Goal: Task Accomplishment & Management: Manage account settings

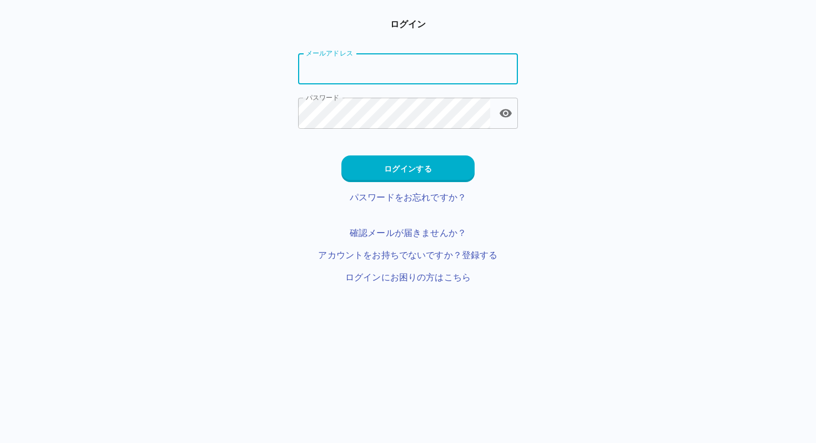
click at [438, 66] on input "メールアドレス" at bounding box center [408, 68] width 220 height 31
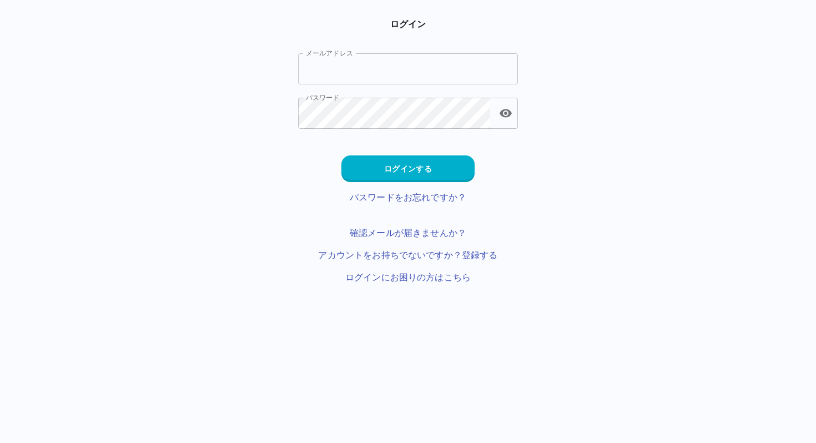
type input "**********"
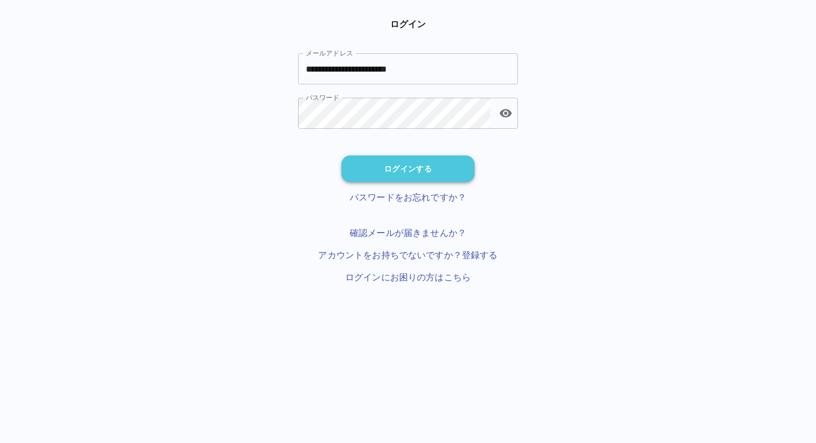
click at [411, 163] on button "ログインする" at bounding box center [407, 168] width 133 height 27
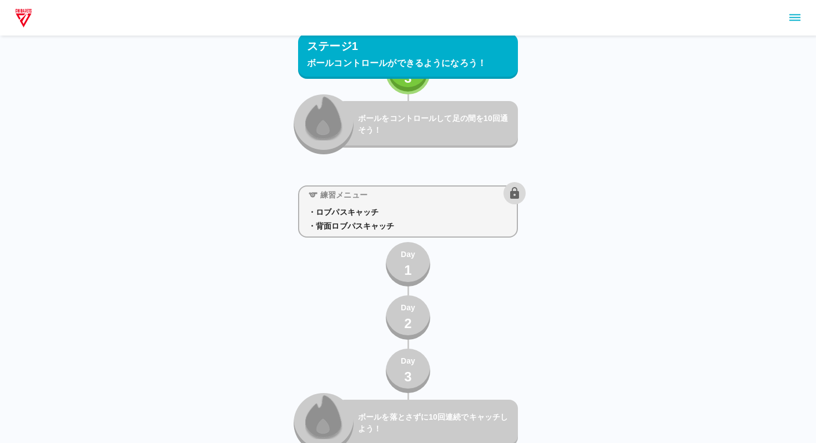
scroll to position [890, 0]
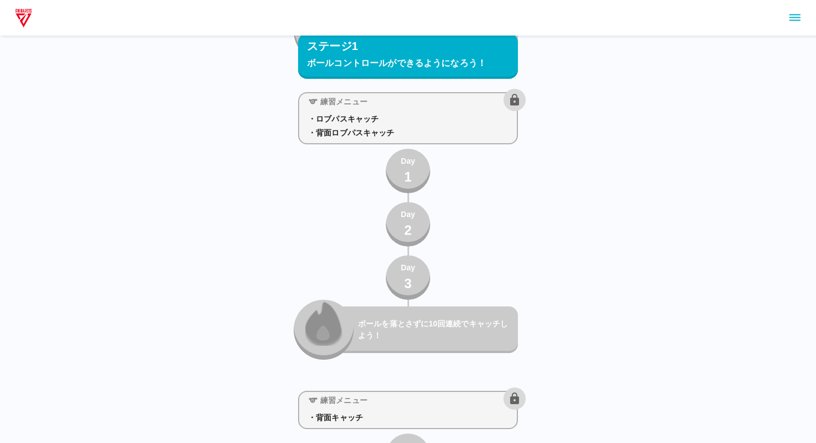
click at [794, 18] on icon "sidemenu" at bounding box center [794, 17] width 13 height 13
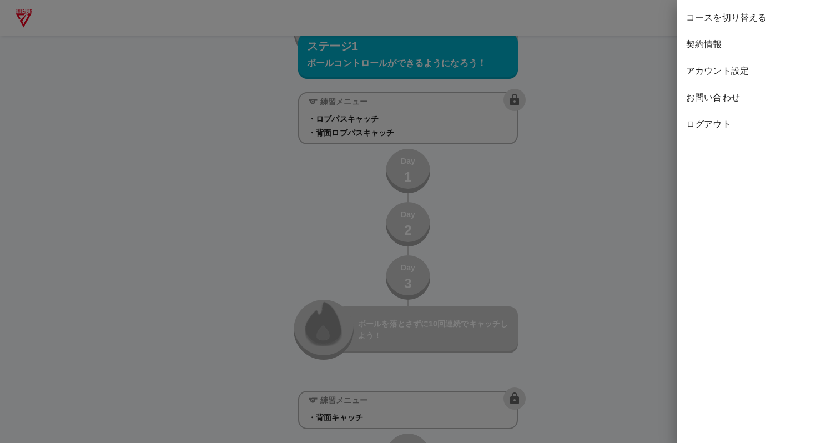
click at [718, 19] on span "コースを切り替える" at bounding box center [746, 17] width 121 height 13
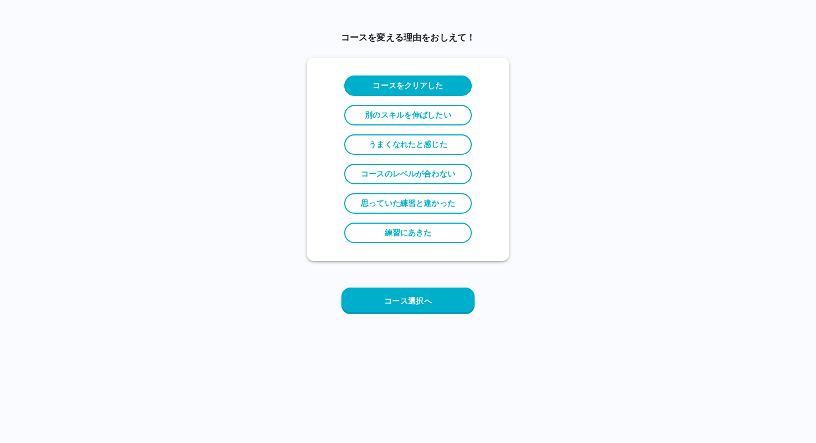
click at [389, 315] on div "コースを変える理由をおしえて！ コースをクリアした 別のスキルを伸ばしたい うまくなれたと感じた コースのレベルが合わない 思っていた練習と違かった 練習にあ…" at bounding box center [408, 176] width 202 height 327
click at [397, 302] on button "コース選択へ" at bounding box center [407, 300] width 133 height 27
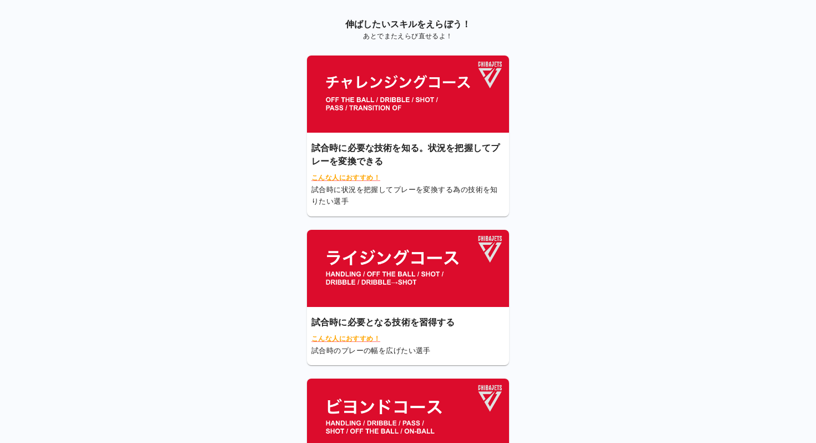
click at [398, 299] on img at bounding box center [408, 268] width 202 height 77
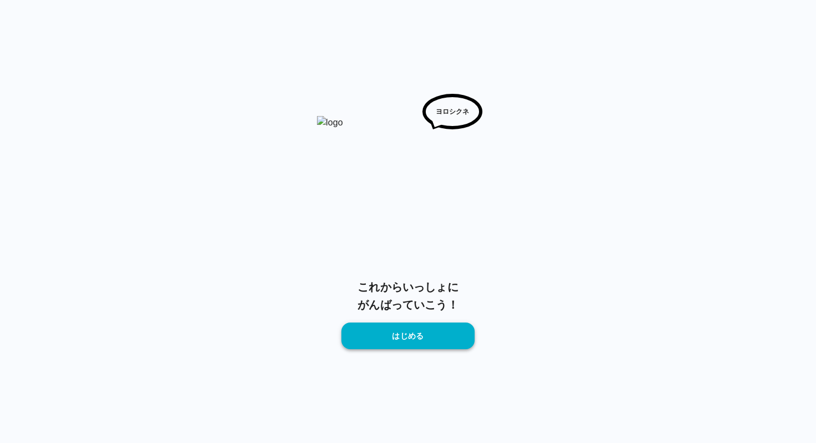
click at [397, 338] on button "はじめる" at bounding box center [407, 335] width 133 height 27
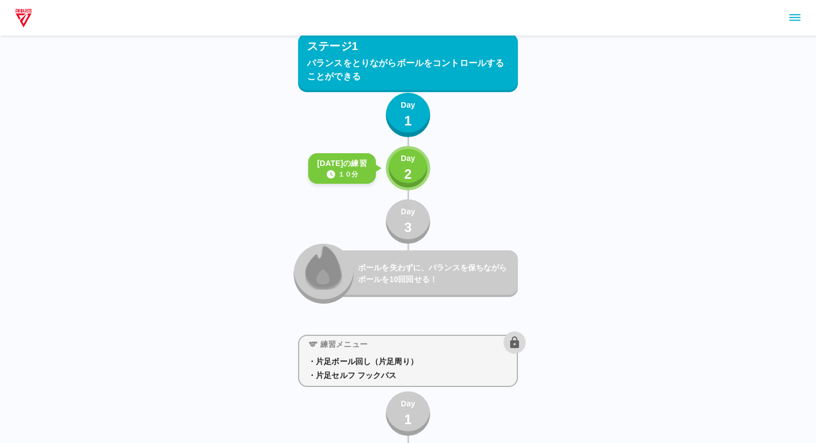
scroll to position [255, 0]
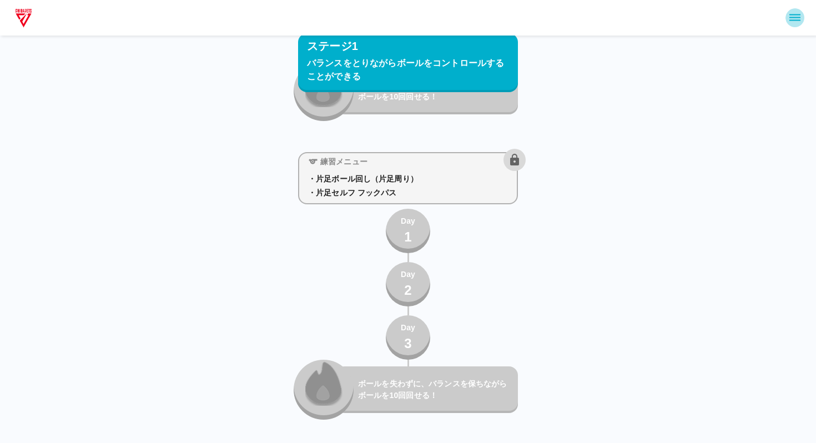
click at [790, 14] on icon "sidemenu" at bounding box center [794, 17] width 11 height 7
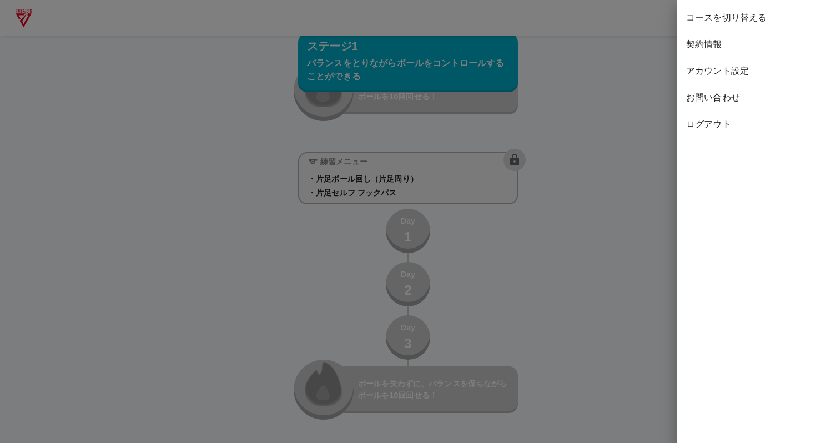
click at [717, 42] on span "契約情報" at bounding box center [746, 44] width 121 height 13
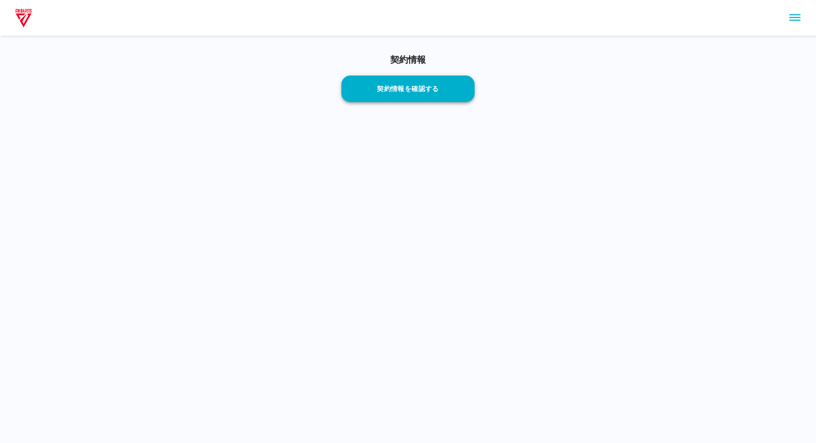
click at [435, 97] on button "契約情報を確認する" at bounding box center [407, 88] width 133 height 27
click at [788, 19] on icon "sidemenu" at bounding box center [794, 17] width 13 height 13
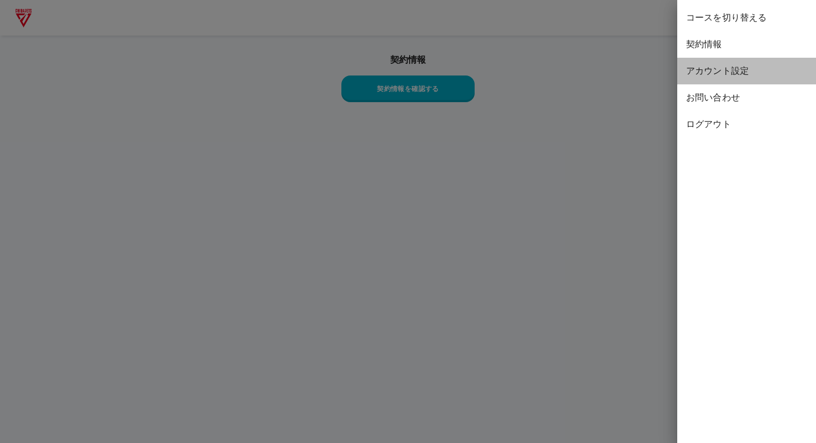
click at [732, 72] on span "アカウント設定" at bounding box center [746, 70] width 121 height 13
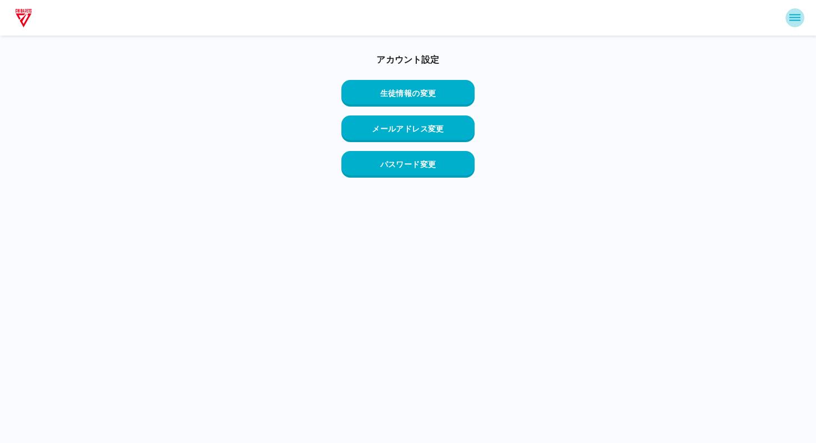
click at [794, 19] on icon "sidemenu" at bounding box center [794, 17] width 13 height 13
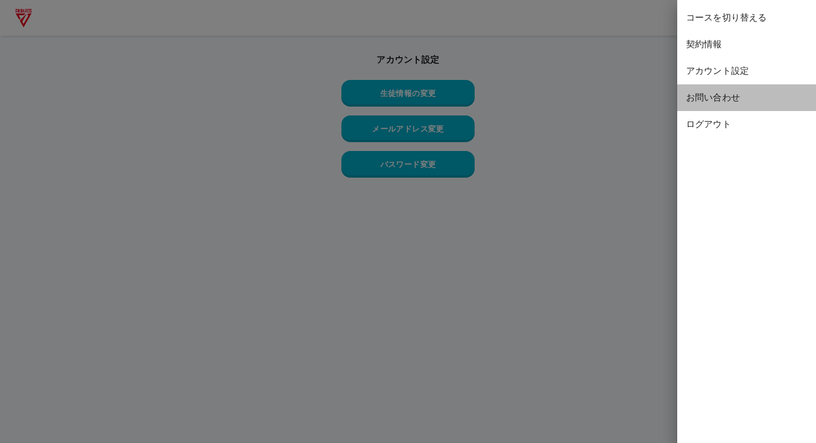
click at [717, 100] on span "お問い合わせ" at bounding box center [746, 97] width 121 height 13
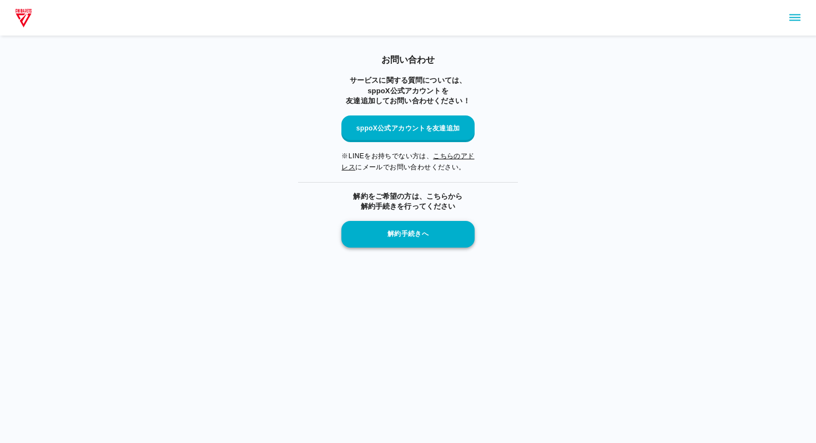
click at [435, 234] on button "解約手続きへ" at bounding box center [407, 234] width 133 height 27
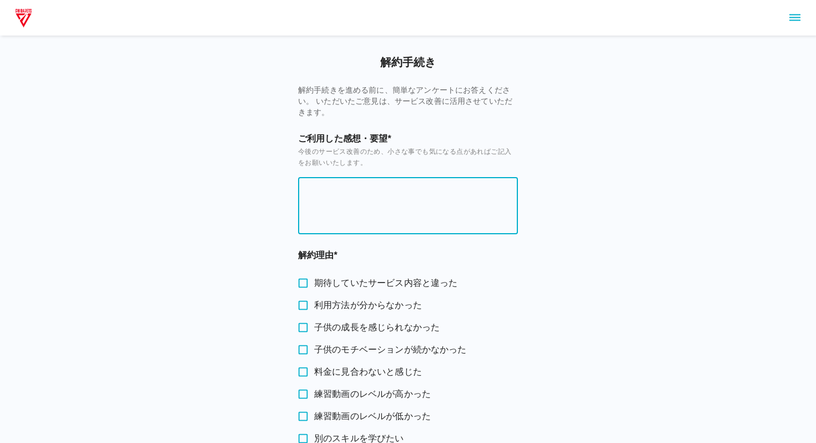
click at [397, 204] on textarea at bounding box center [408, 205] width 204 height 38
type textarea "*"
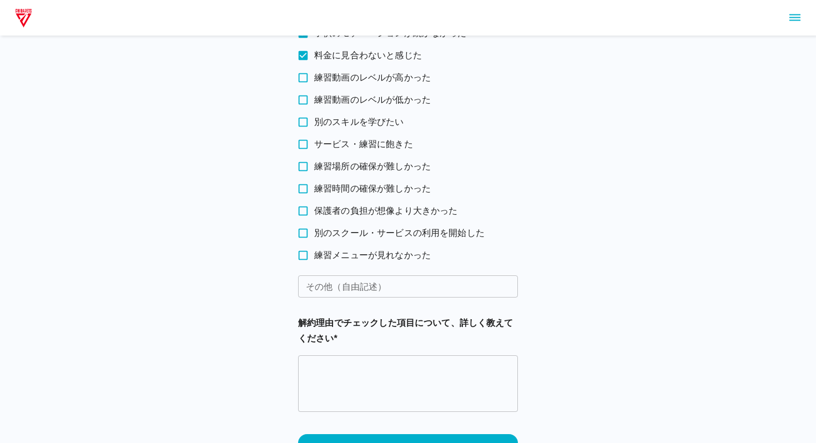
scroll to position [361, 0]
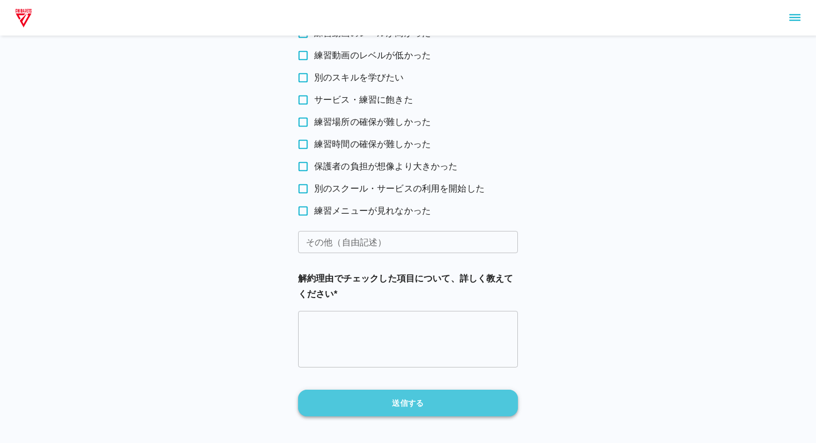
click at [401, 403] on button "送信する" at bounding box center [408, 402] width 220 height 27
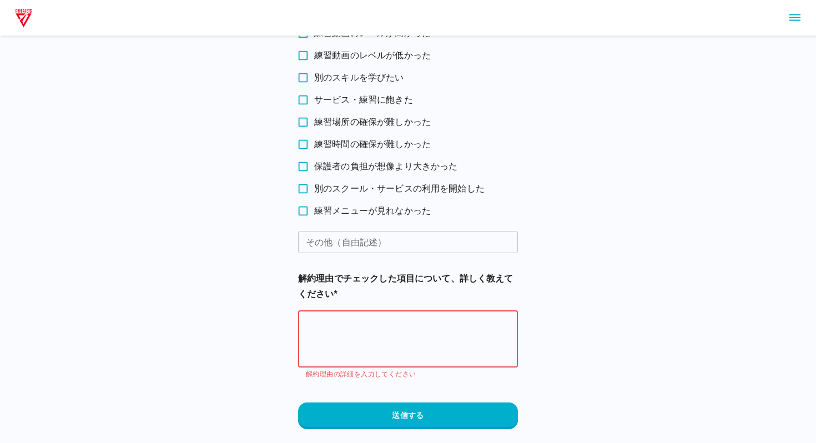
click at [371, 327] on textarea at bounding box center [408, 339] width 204 height 38
type textarea "**********"
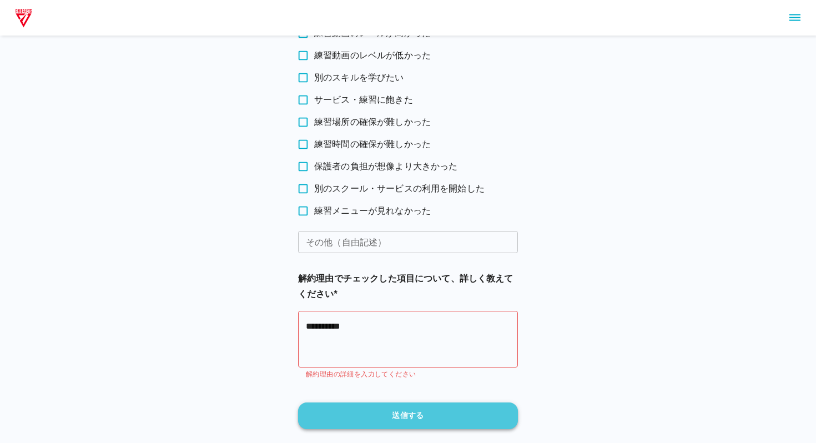
click at [381, 408] on button "送信する" at bounding box center [408, 415] width 220 height 27
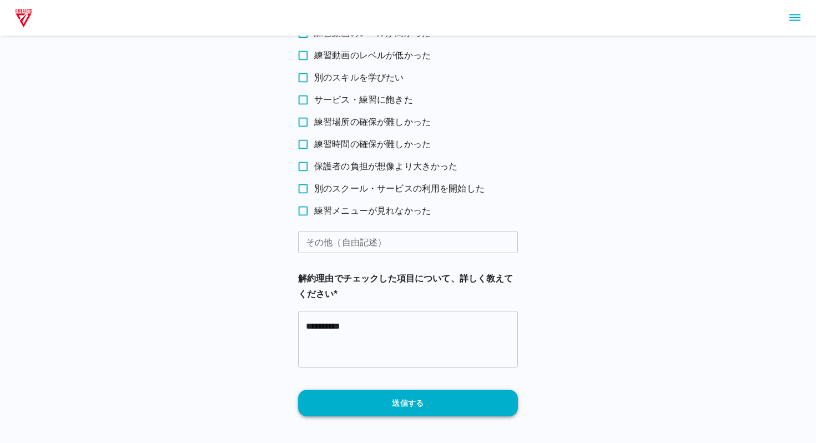
click at [399, 401] on button "送信する" at bounding box center [408, 402] width 220 height 27
click at [371, 331] on textarea "**********" at bounding box center [408, 339] width 204 height 38
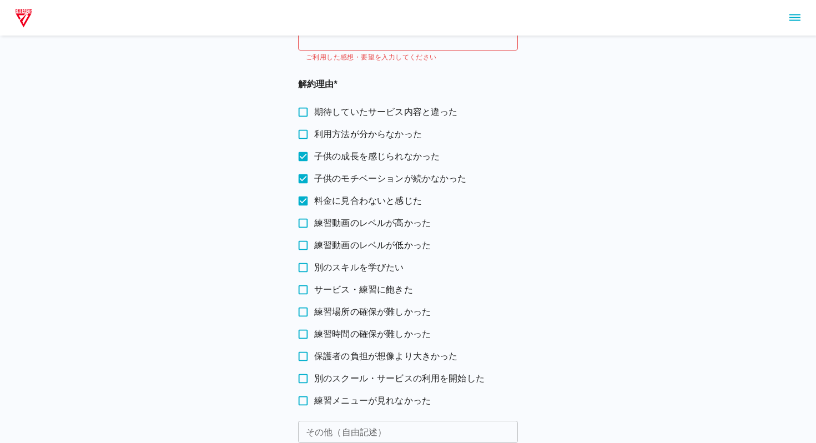
scroll to position [113, 0]
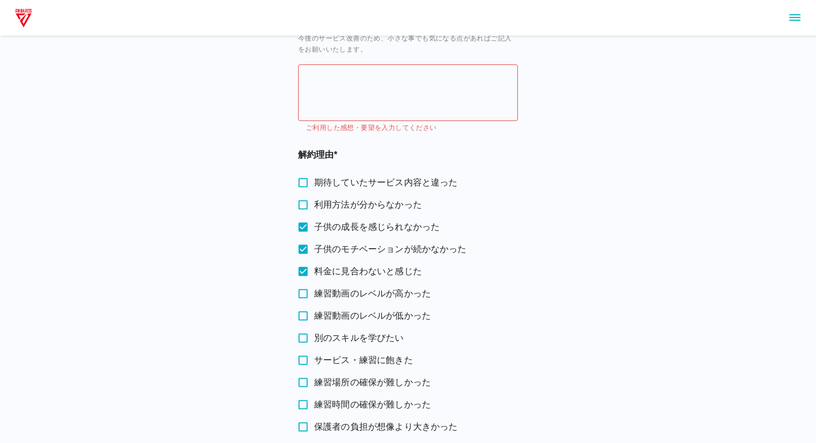
click at [364, 86] on textarea at bounding box center [408, 92] width 204 height 38
click at [449, 74] on textarea "**********" at bounding box center [408, 92] width 204 height 38
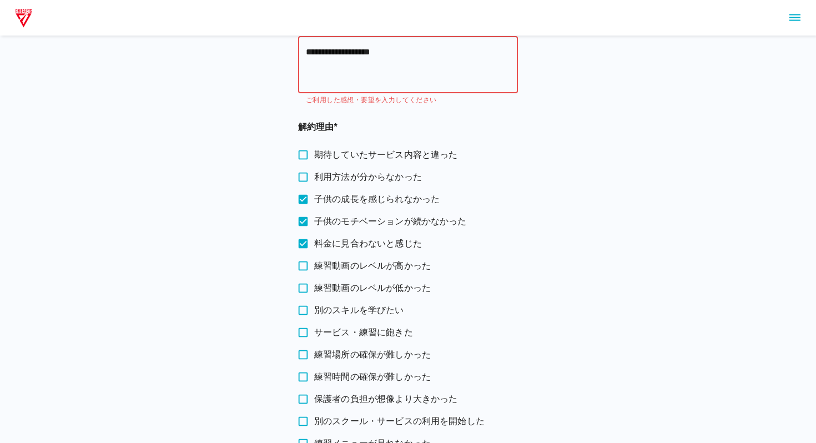
scroll to position [108, 0]
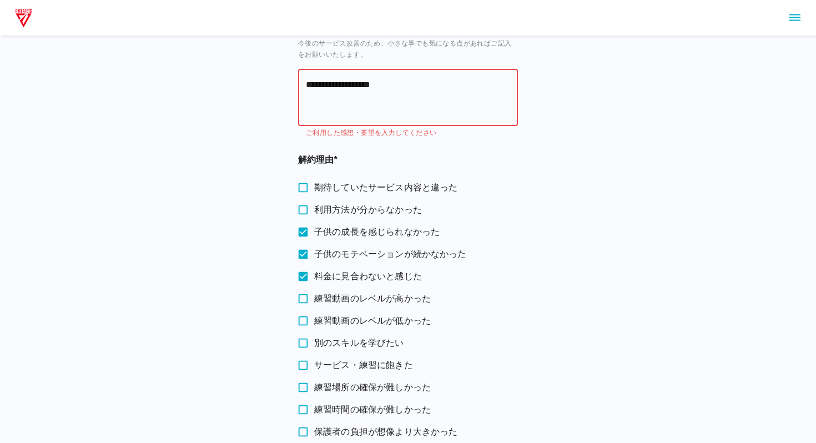
click at [343, 85] on textarea "**********" at bounding box center [408, 97] width 204 height 38
click at [438, 179] on label "期待していたサービス内容と違った" at bounding box center [400, 187] width 217 height 22
drag, startPoint x: 342, startPoint y: 81, endPoint x: 292, endPoint y: 81, distance: 49.9
click at [292, 81] on main "**********" at bounding box center [408, 313] width 246 height 736
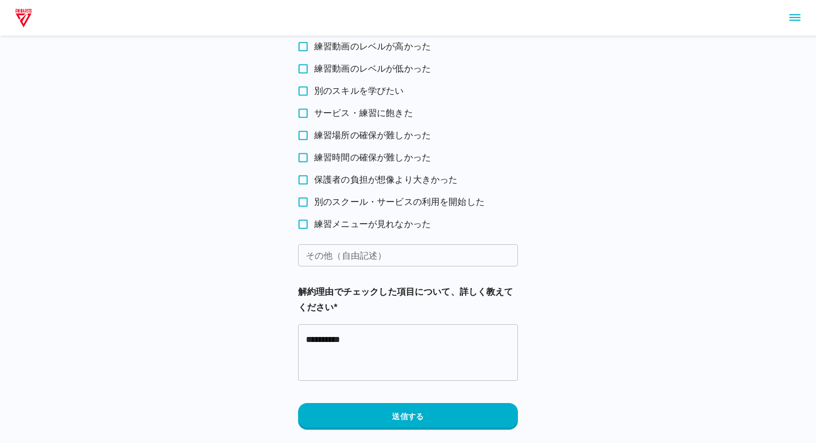
scroll to position [373, 0]
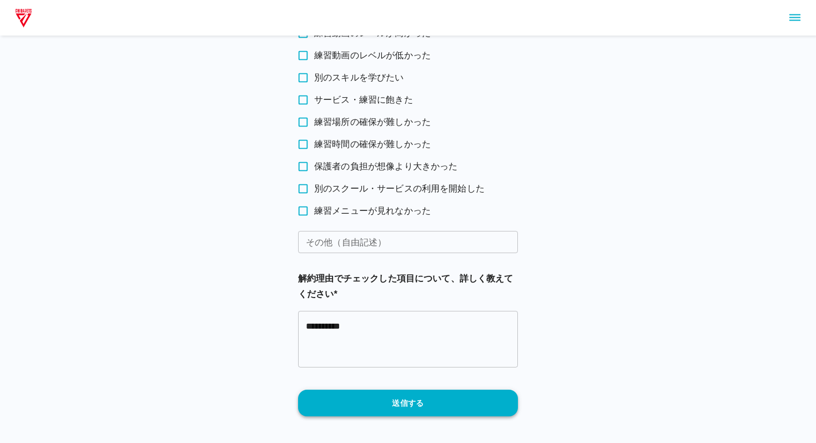
type textarea "**********"
click at [421, 407] on button "送信する" at bounding box center [408, 402] width 220 height 27
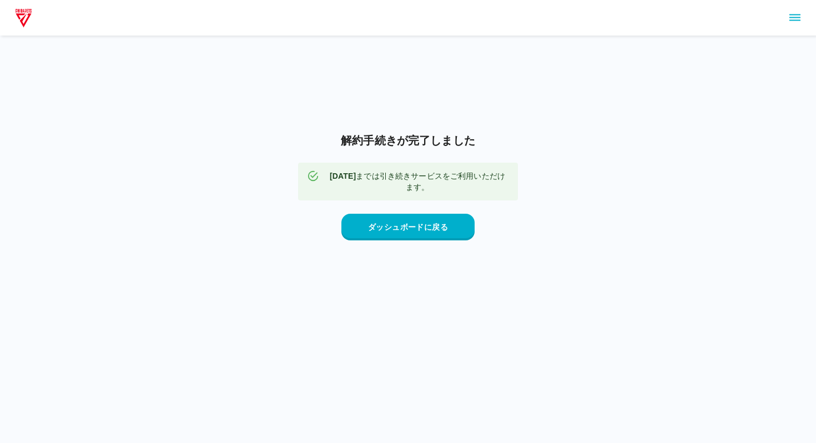
scroll to position [0, 0]
click at [437, 227] on button "ダッシュボードに戻る" at bounding box center [407, 227] width 133 height 27
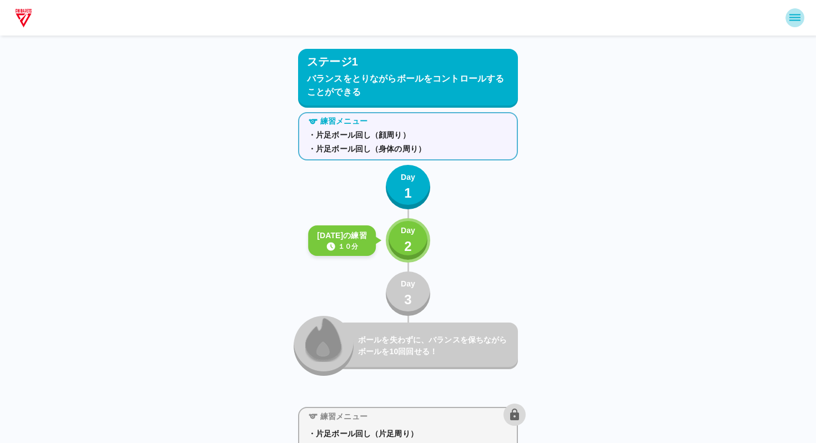
click at [794, 19] on icon "sidemenu" at bounding box center [794, 17] width 13 height 13
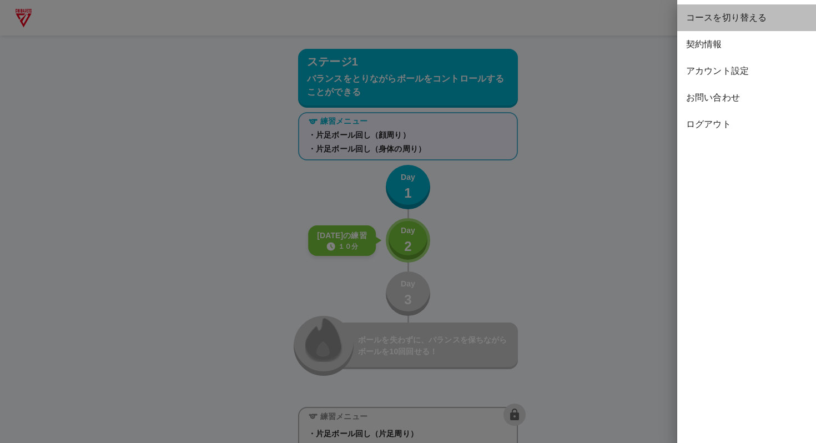
click at [725, 17] on span "コースを切り替える" at bounding box center [746, 17] width 121 height 13
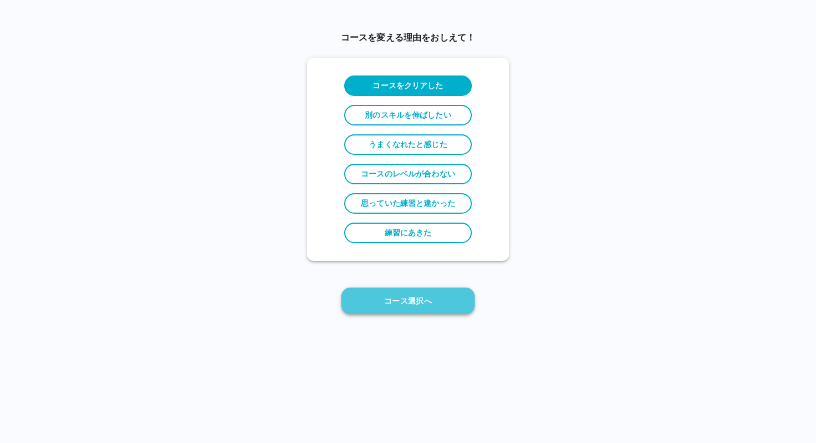
click at [416, 307] on button "コース選択へ" at bounding box center [407, 300] width 133 height 27
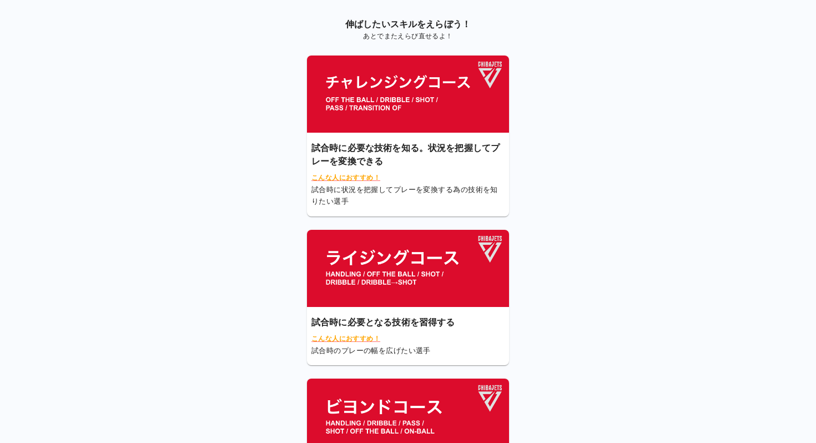
scroll to position [98, 0]
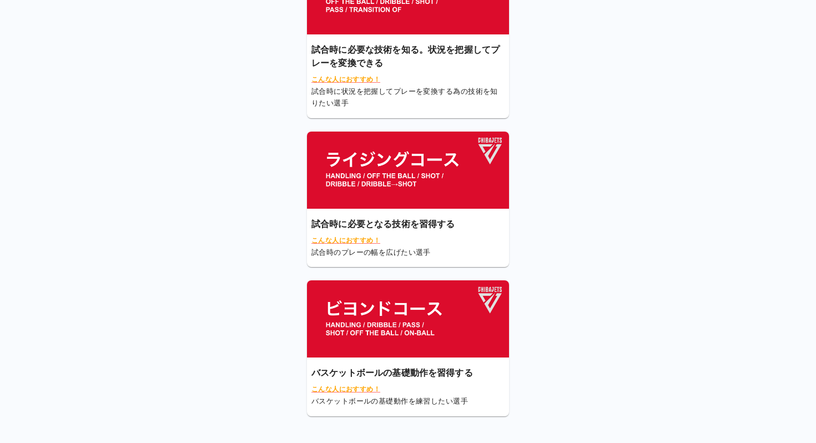
click at [398, 322] on img at bounding box center [408, 318] width 202 height 77
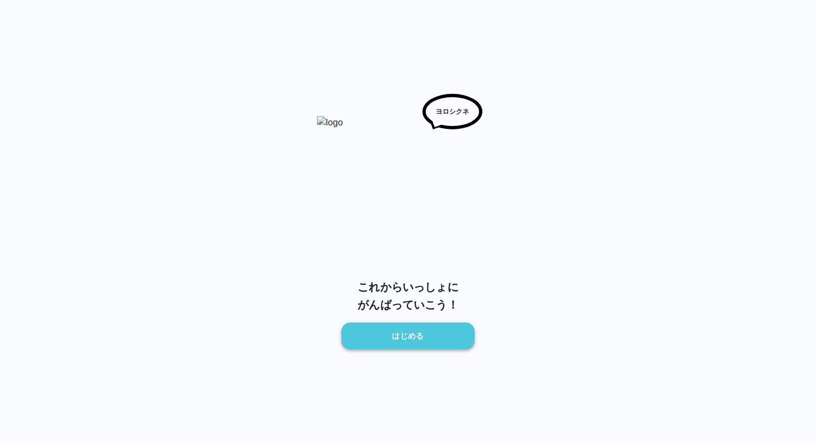
click at [414, 331] on button "はじめる" at bounding box center [407, 335] width 133 height 27
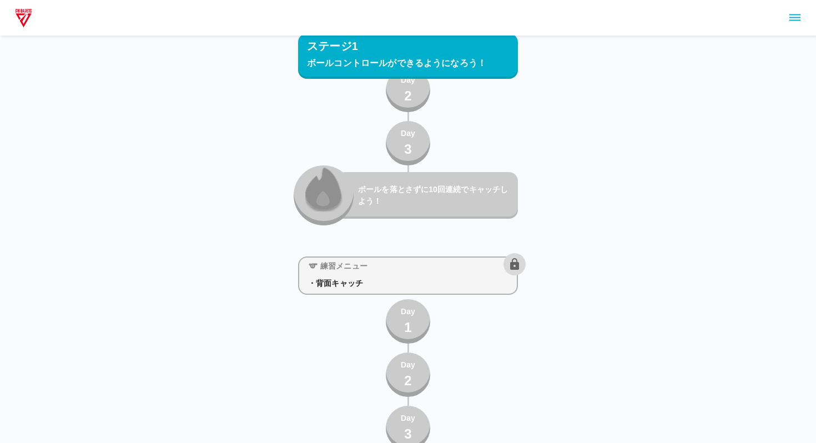
scroll to position [1087, 0]
